Goal: Task Accomplishment & Management: Complete application form

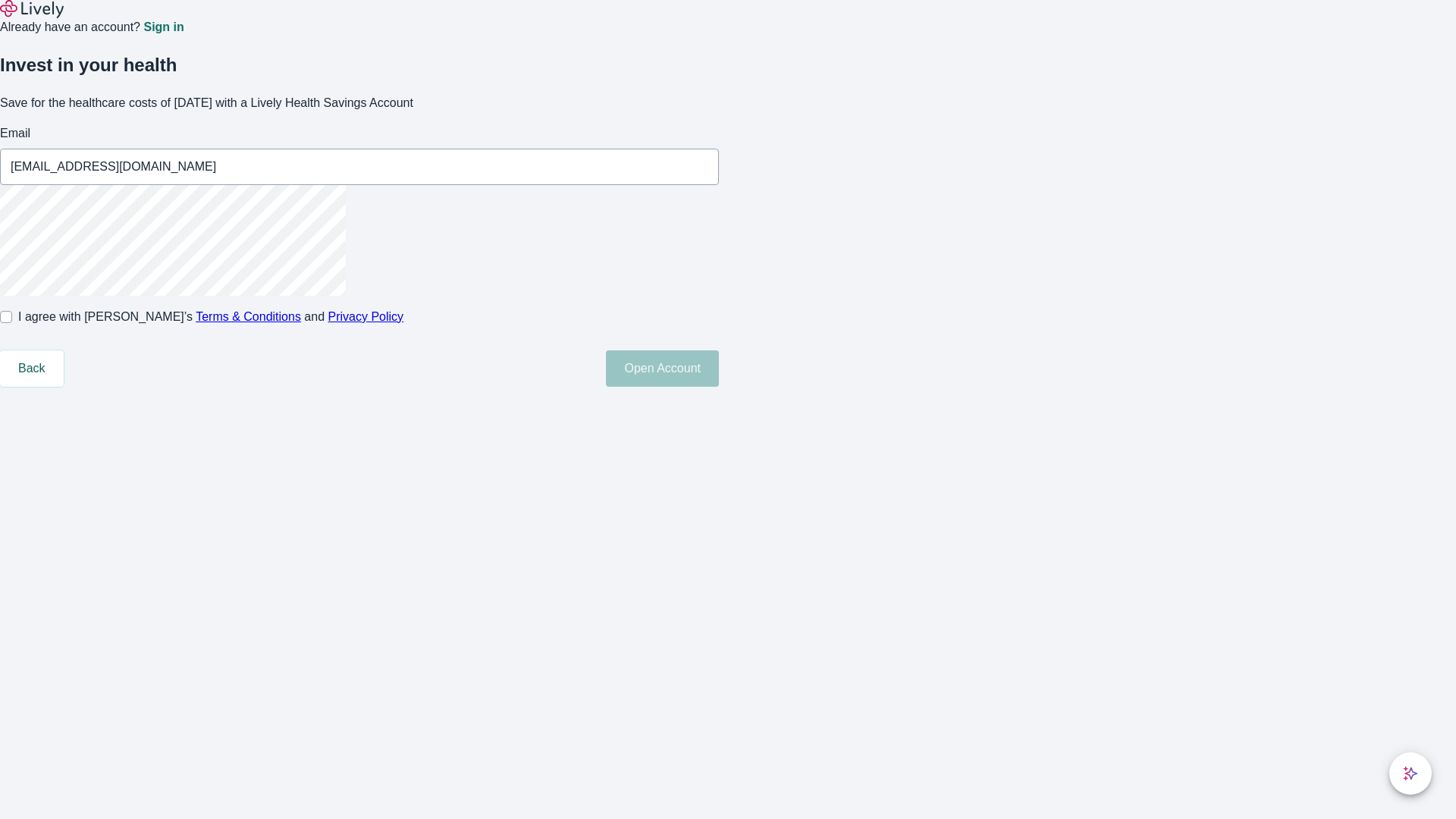
click at [12, 323] on input "I agree with Lively’s Terms & Conditions and Privacy Policy" at bounding box center [6, 317] width 12 height 12
checkbox input "true"
click at [718, 387] on button "Open Account" at bounding box center [662, 369] width 113 height 37
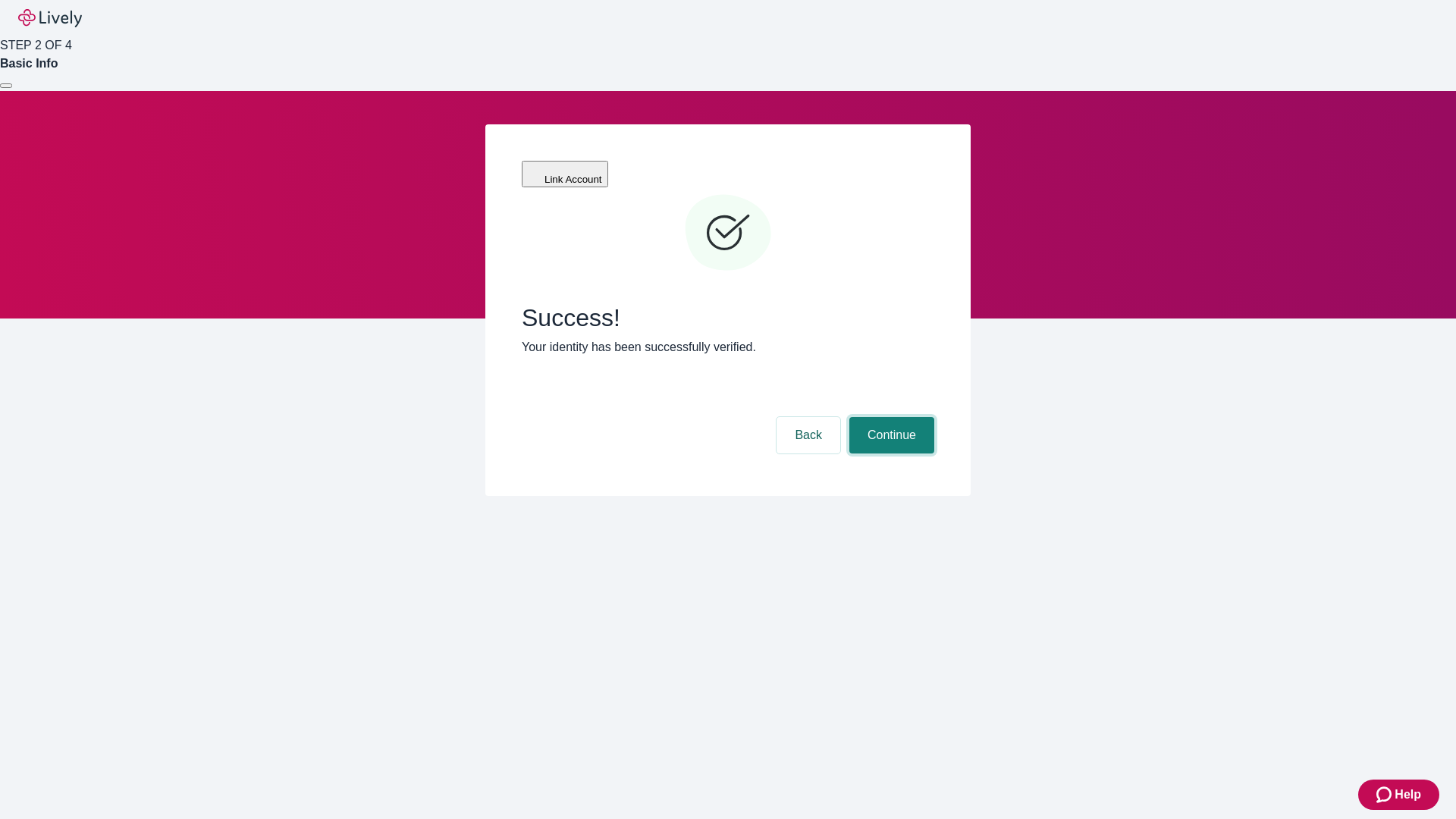
click at [890, 417] on button "Continue" at bounding box center [891, 435] width 85 height 37
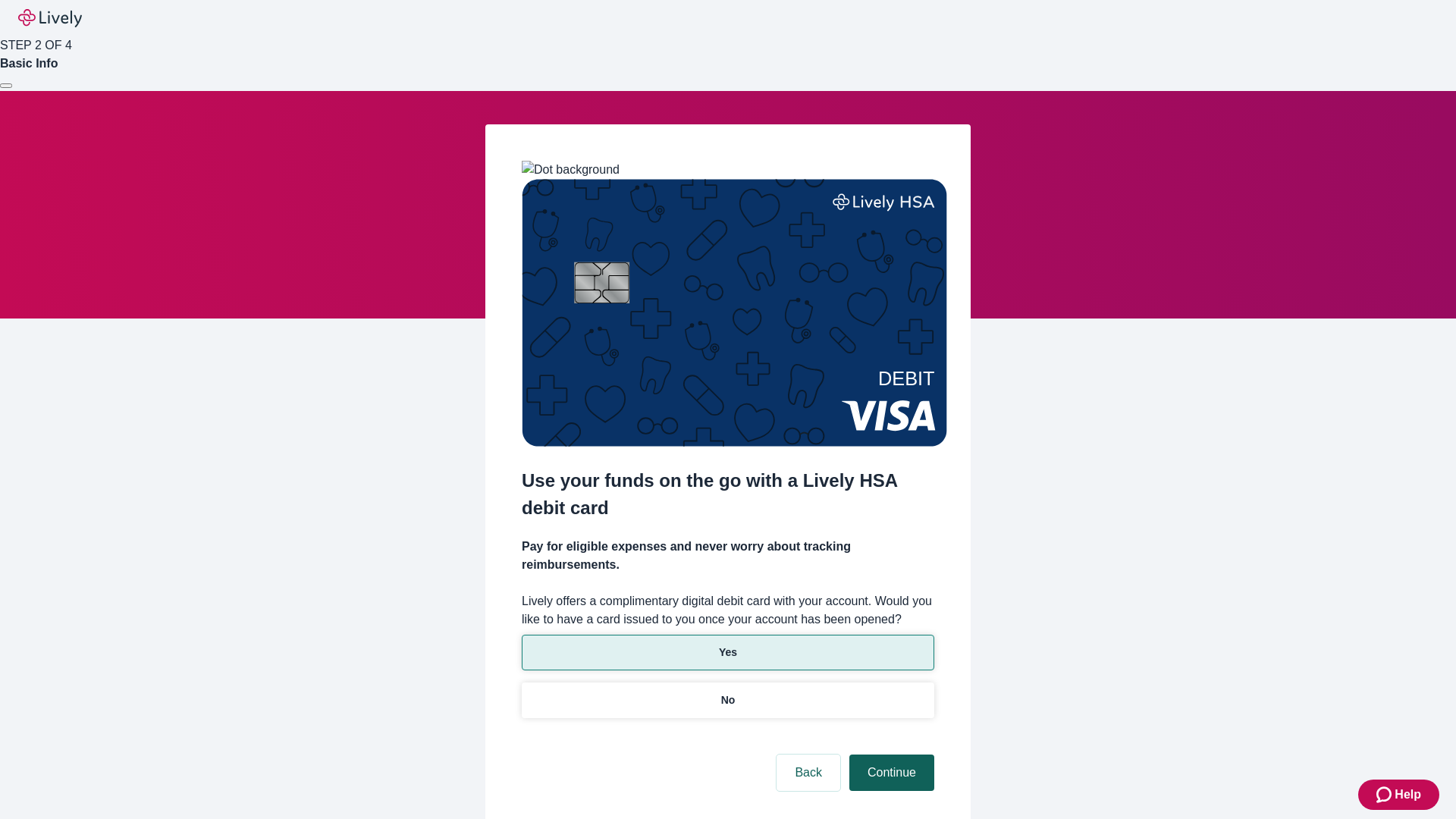
click at [727, 692] on p "No" at bounding box center [728, 700] width 14 height 16
click at [890, 755] on button "Continue" at bounding box center [891, 773] width 85 height 37
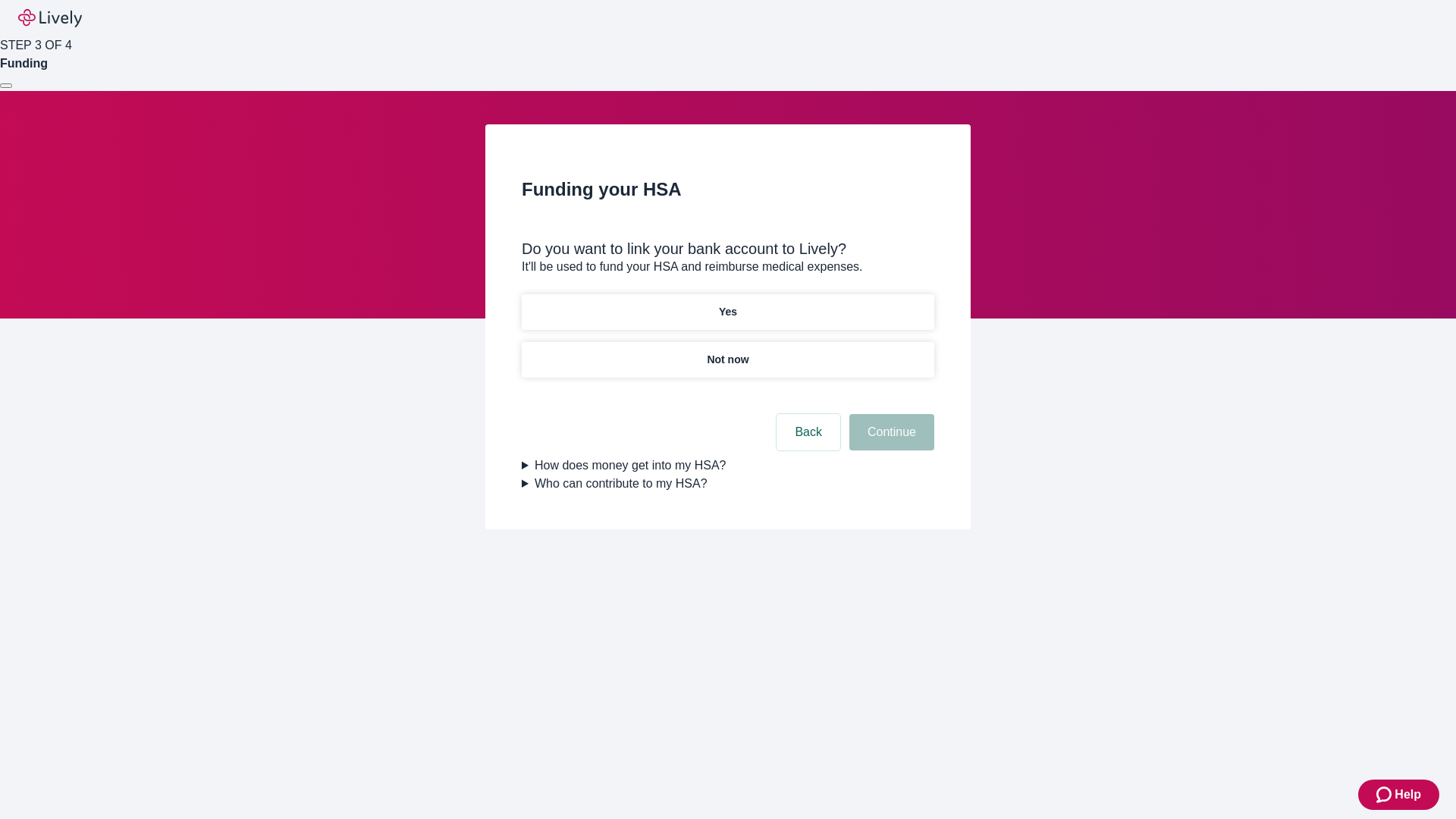
click at [727, 304] on p "Yes" at bounding box center [727, 312] width 18 height 16
click at [890, 414] on button "Continue" at bounding box center [891, 432] width 85 height 37
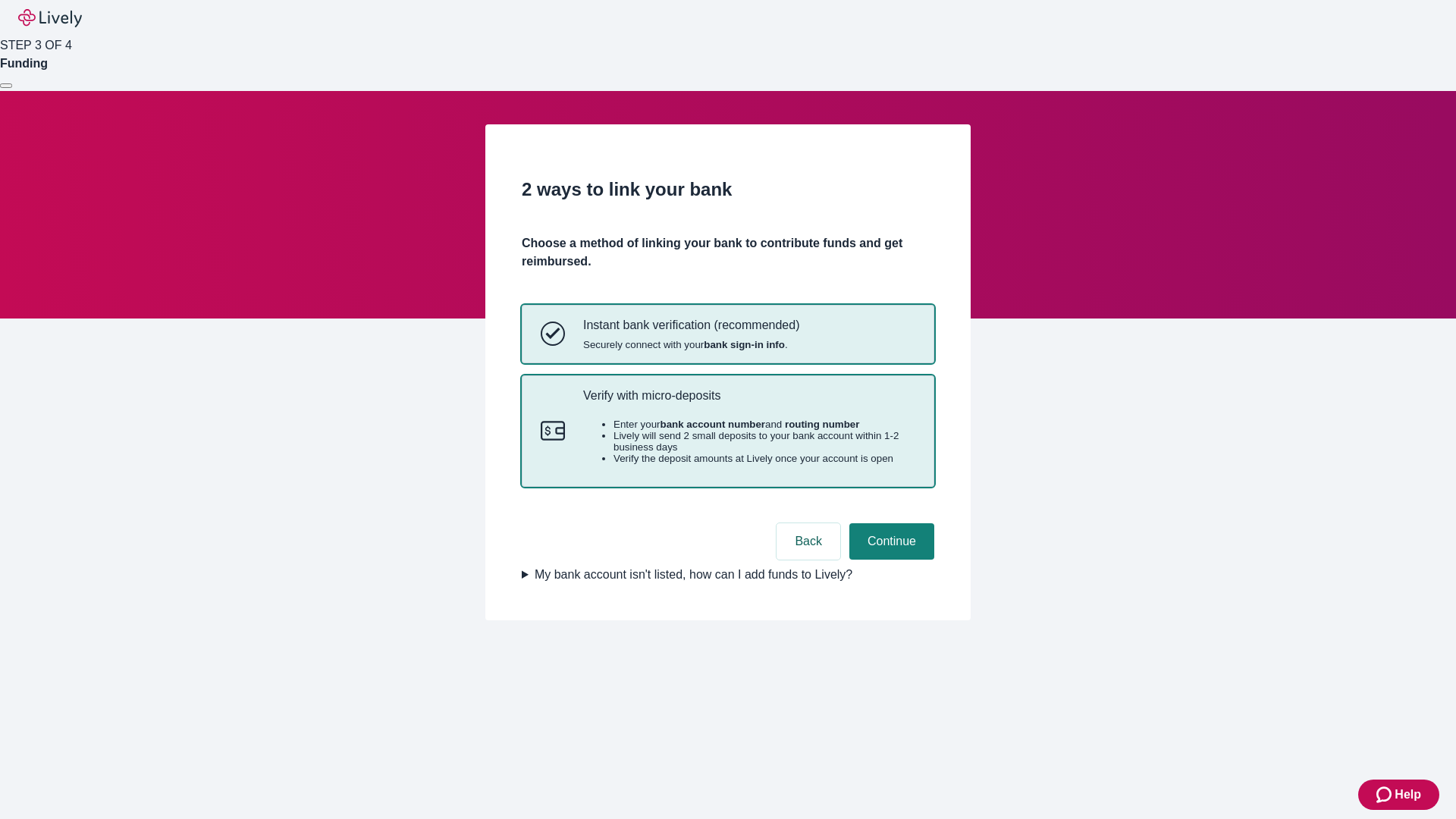
click at [749, 403] on p "Verify with micro-deposits" at bounding box center [749, 396] width 332 height 14
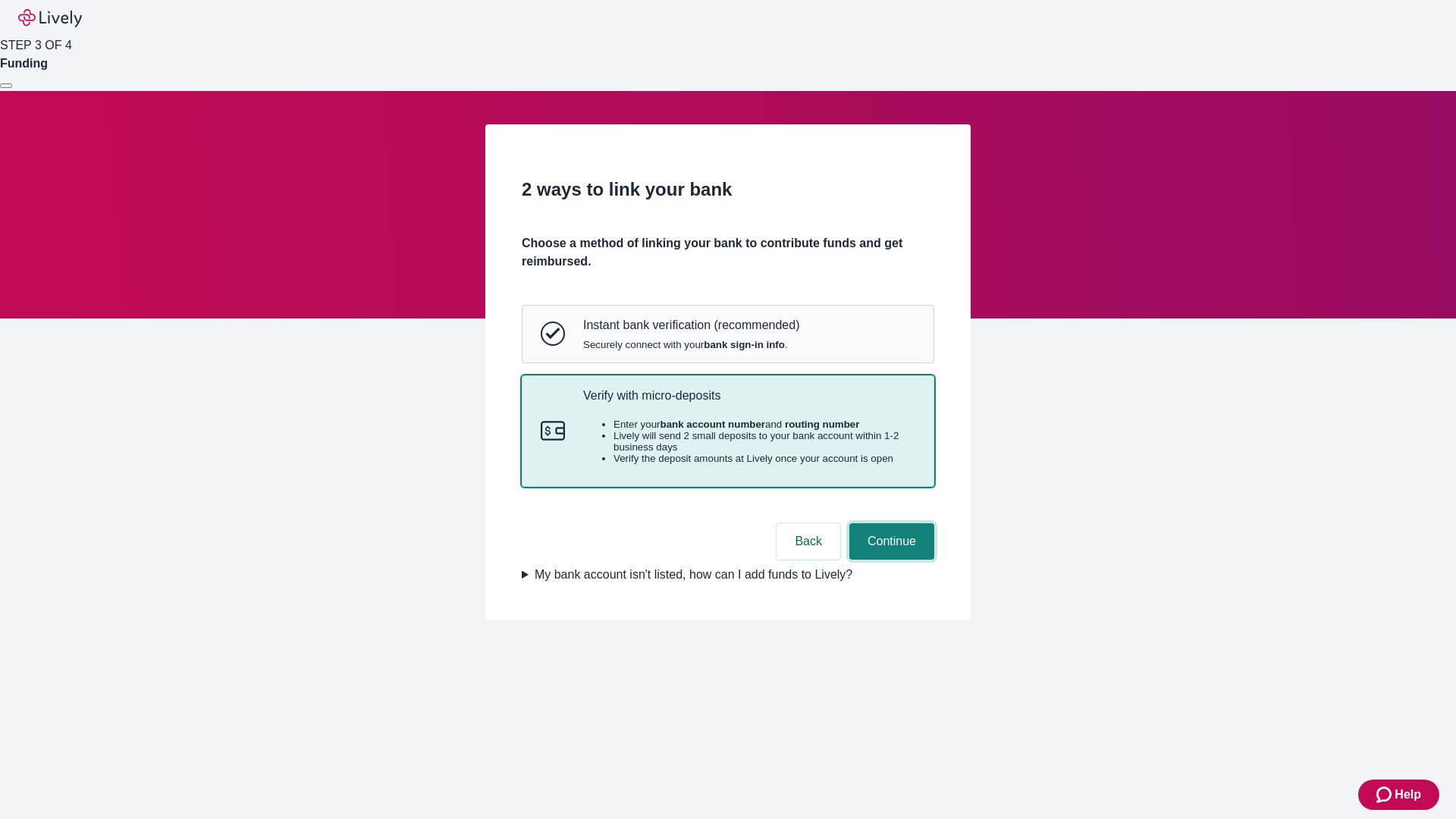
click at [890, 560] on button "Continue" at bounding box center [891, 542] width 85 height 37
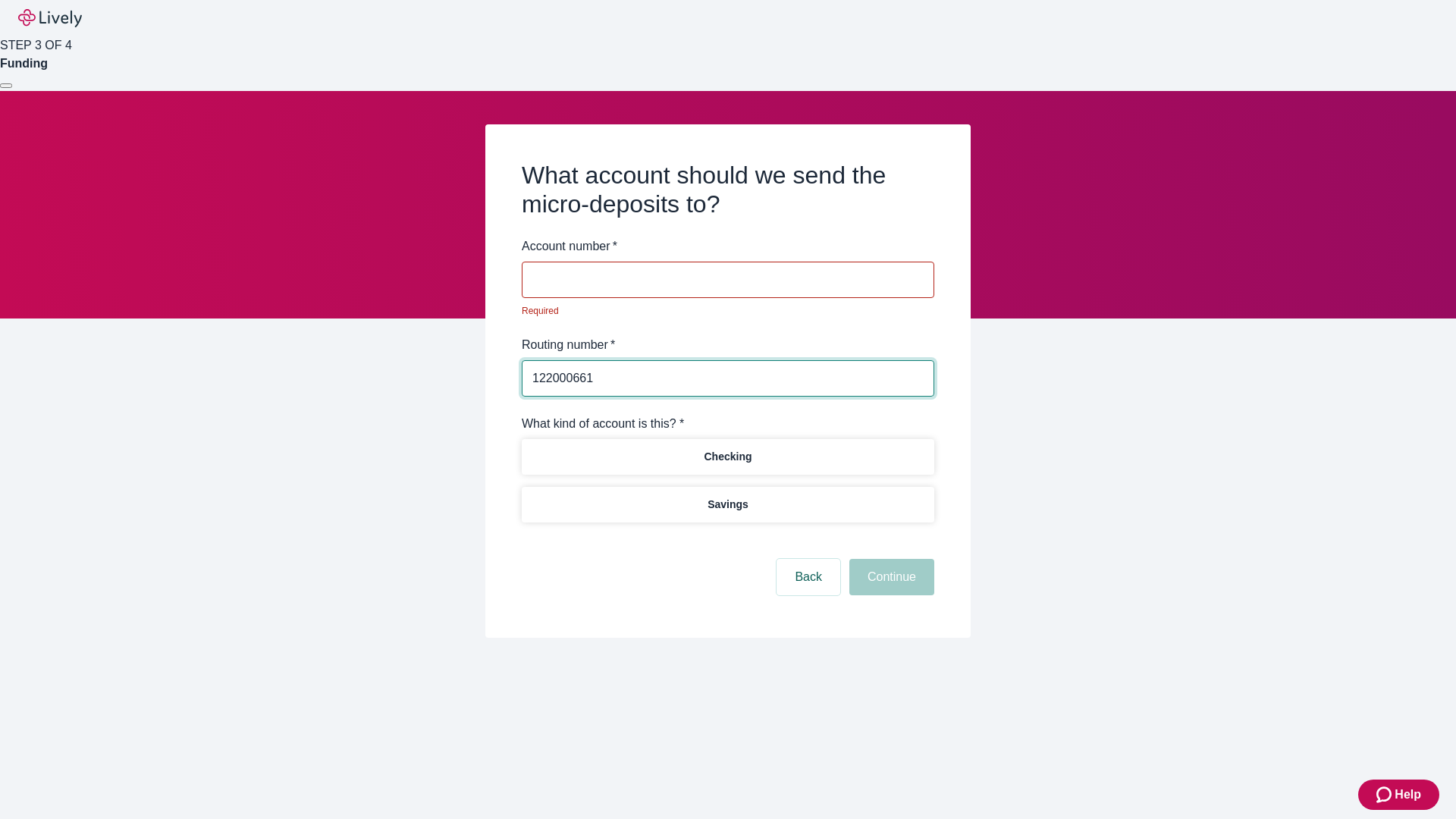
type input "122000661"
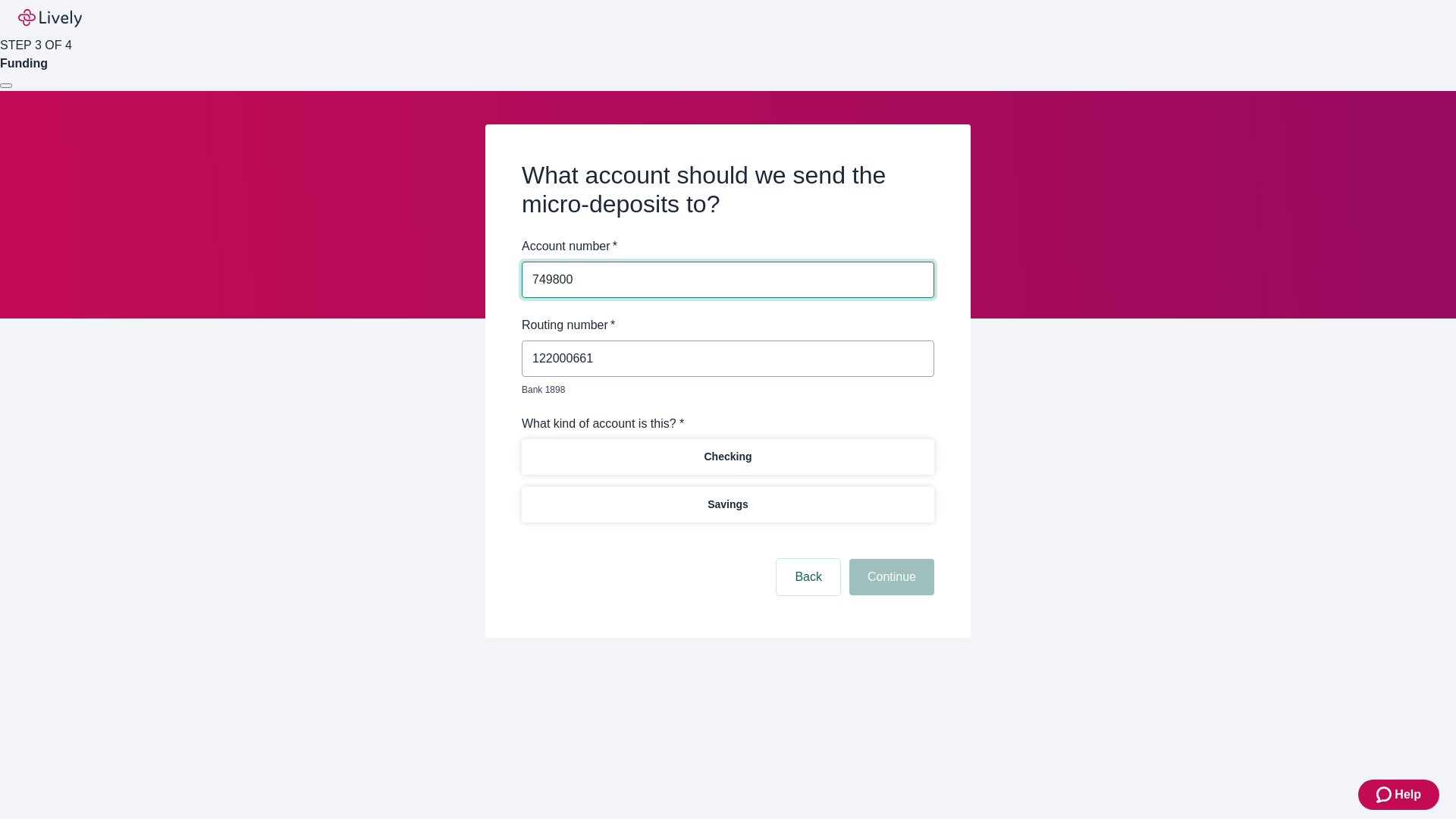
type input "749800"
click at [727, 449] on p "Checking" at bounding box center [727, 457] width 48 height 16
click at [890, 560] on button "Continue" at bounding box center [891, 577] width 85 height 37
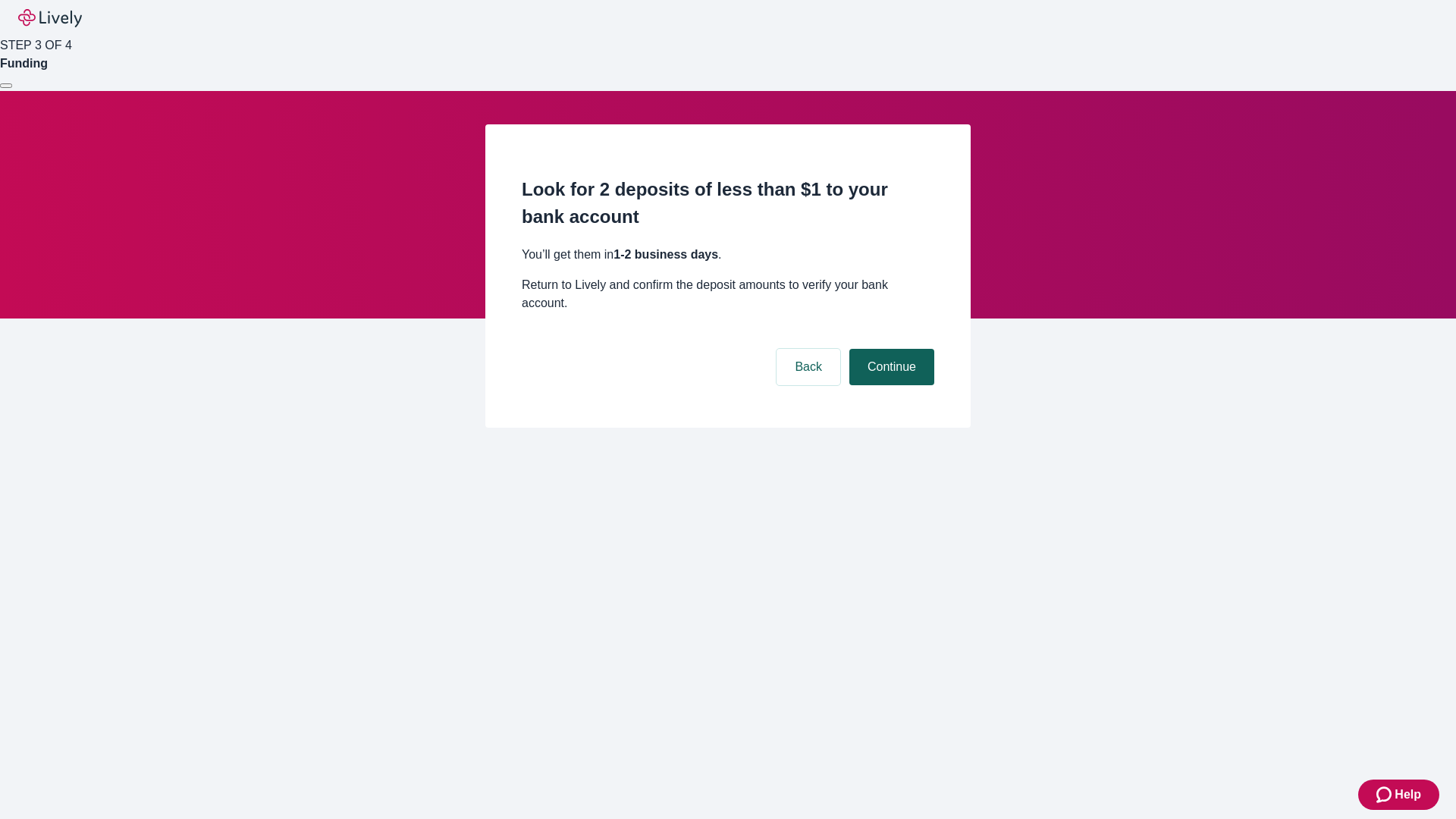
click at [890, 349] on button "Continue" at bounding box center [891, 367] width 85 height 37
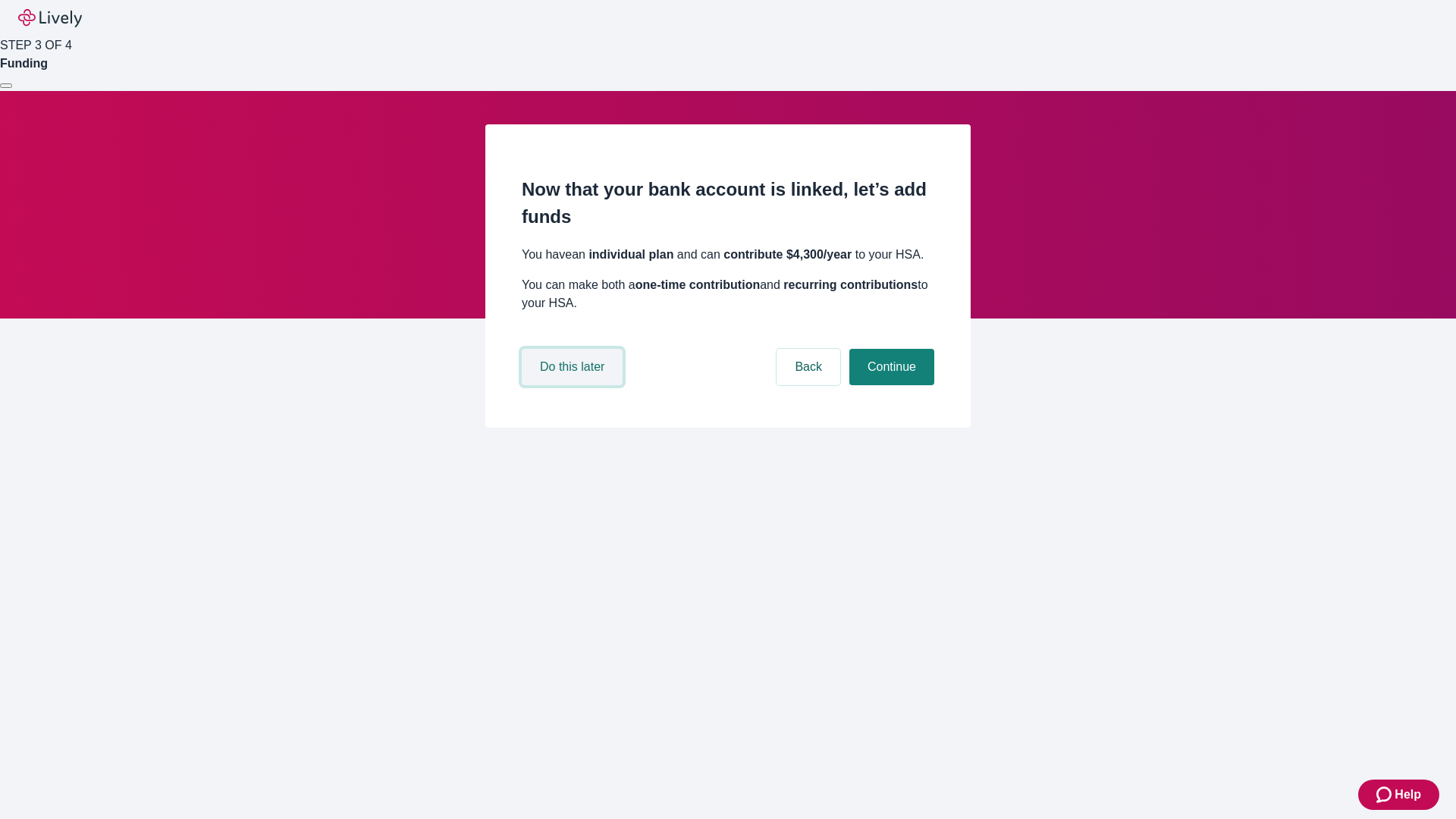
click at [574, 385] on button "Do this later" at bounding box center [572, 367] width 101 height 37
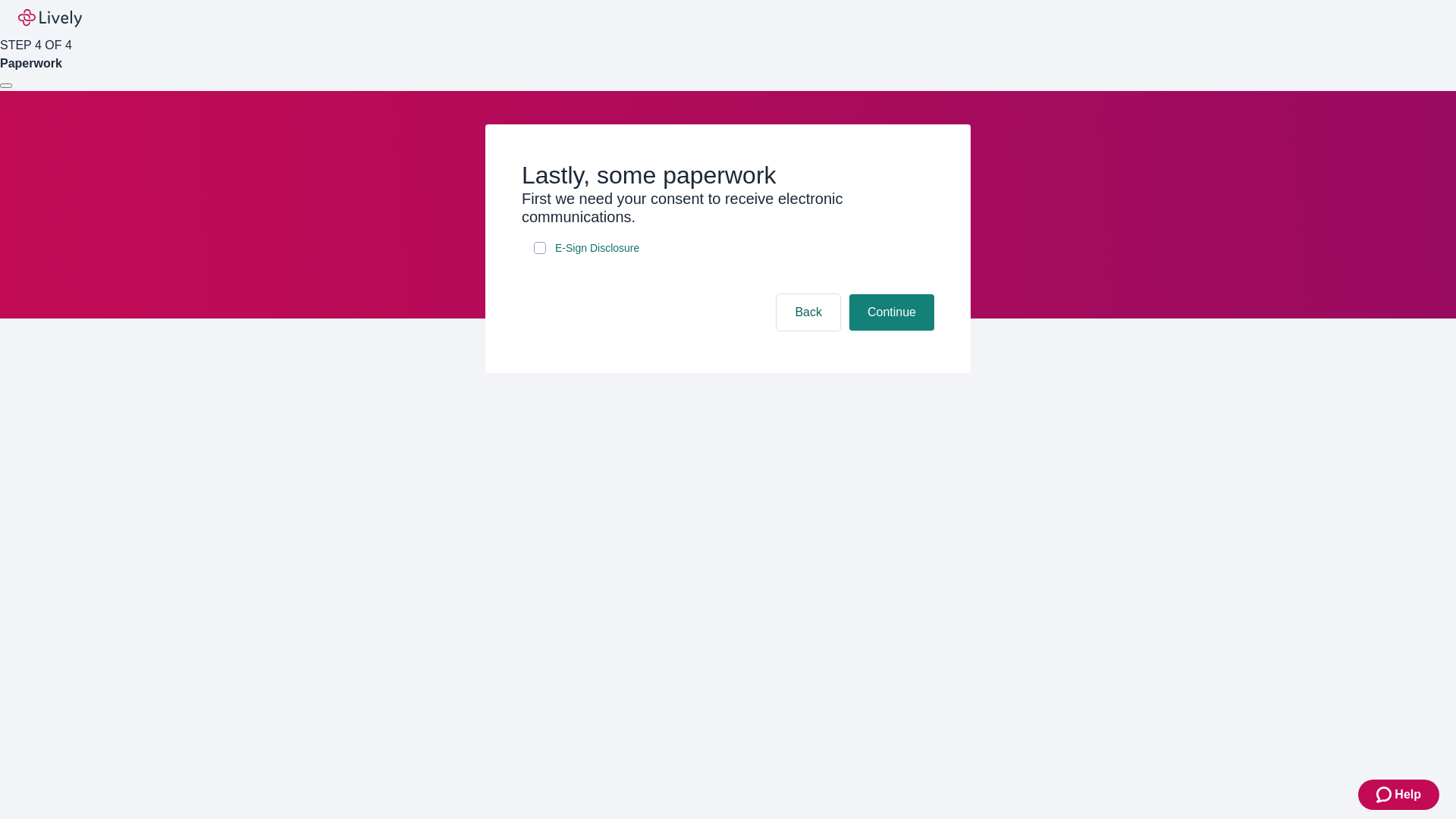
click at [540, 254] on input "E-Sign Disclosure" at bounding box center [539, 248] width 12 height 12
checkbox input "true"
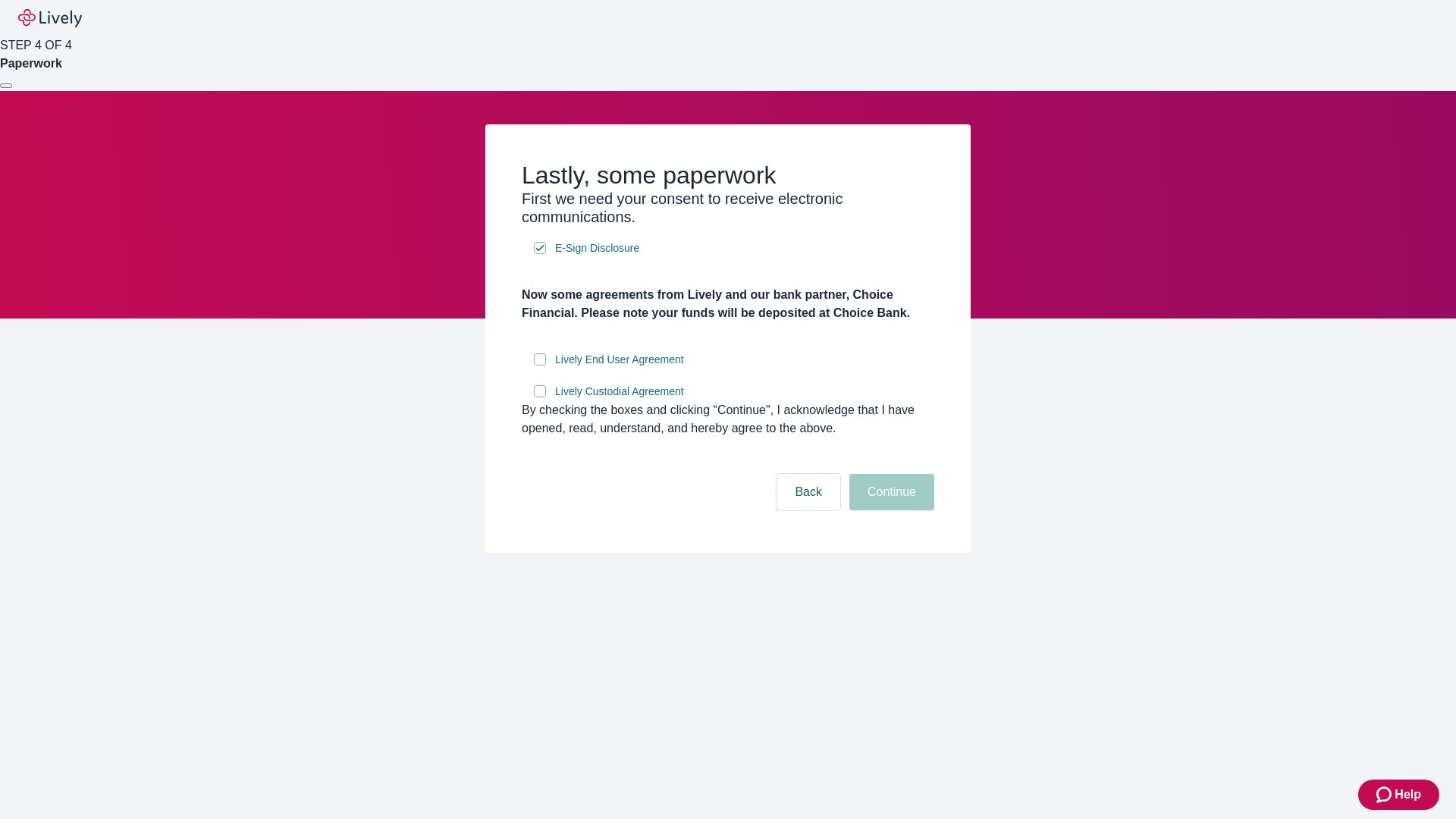
click at [540, 365] on input "Lively End User Agreement" at bounding box center [539, 359] width 12 height 12
checkbox input "true"
click at [540, 397] on input "Lively Custodial Agreement" at bounding box center [539, 391] width 12 height 12
checkbox input "true"
click at [890, 510] on button "Continue" at bounding box center [891, 493] width 85 height 37
